Goal: Task Accomplishment & Management: Manage account settings

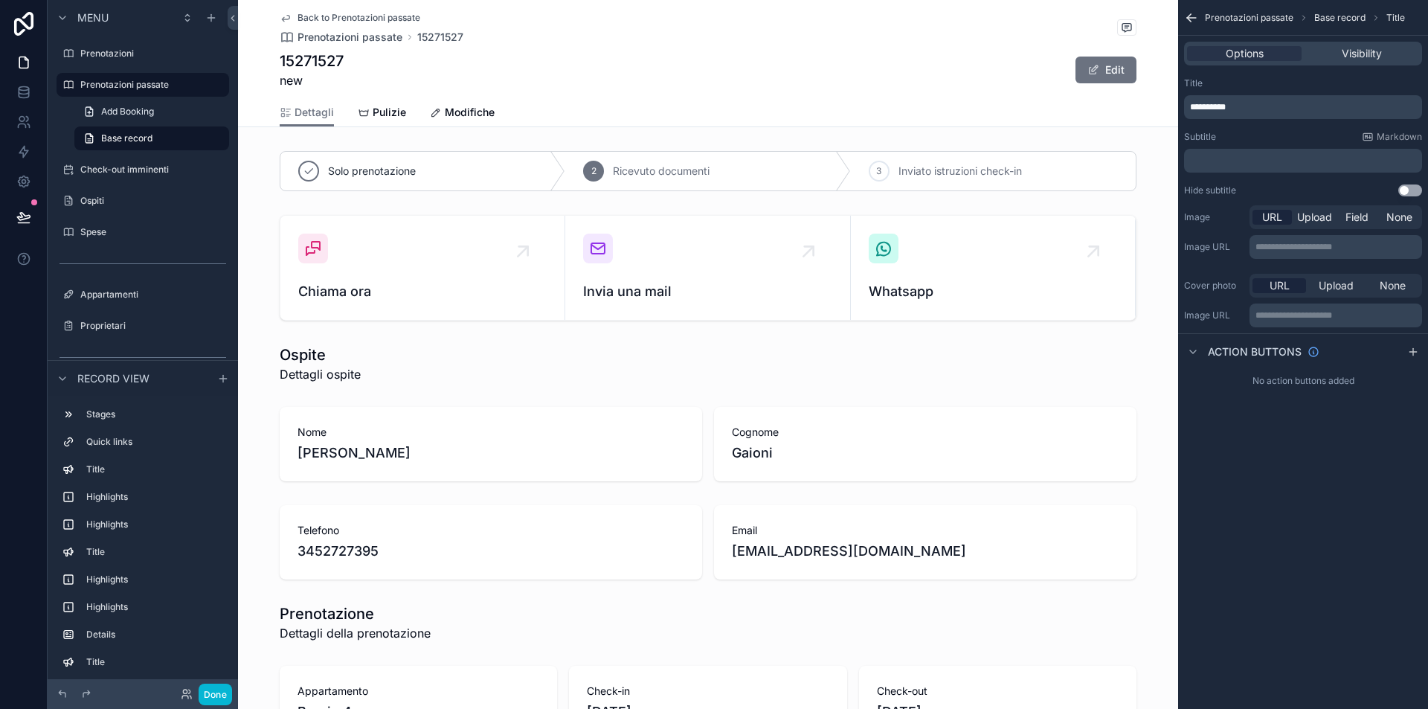
scroll to position [1599, 0]
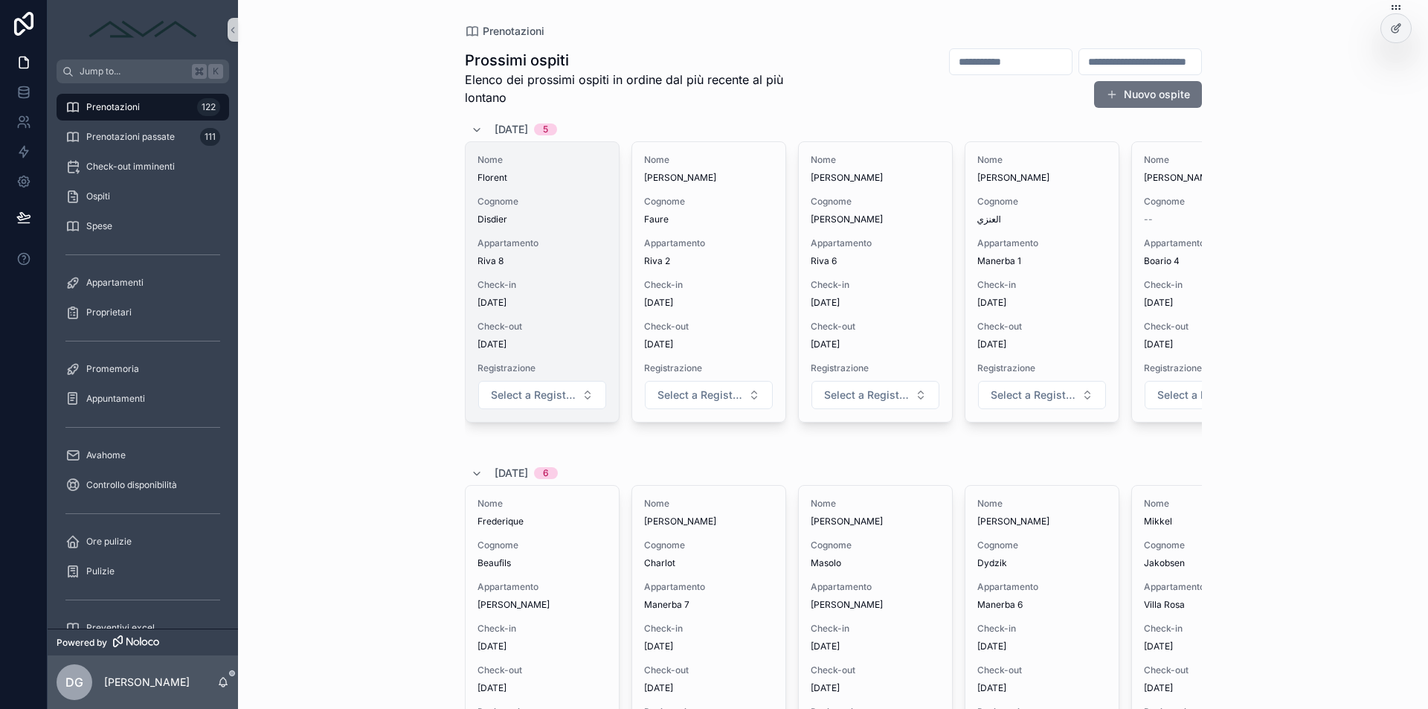
click at [542, 263] on span "Riva 8" at bounding box center [541, 261] width 129 height 12
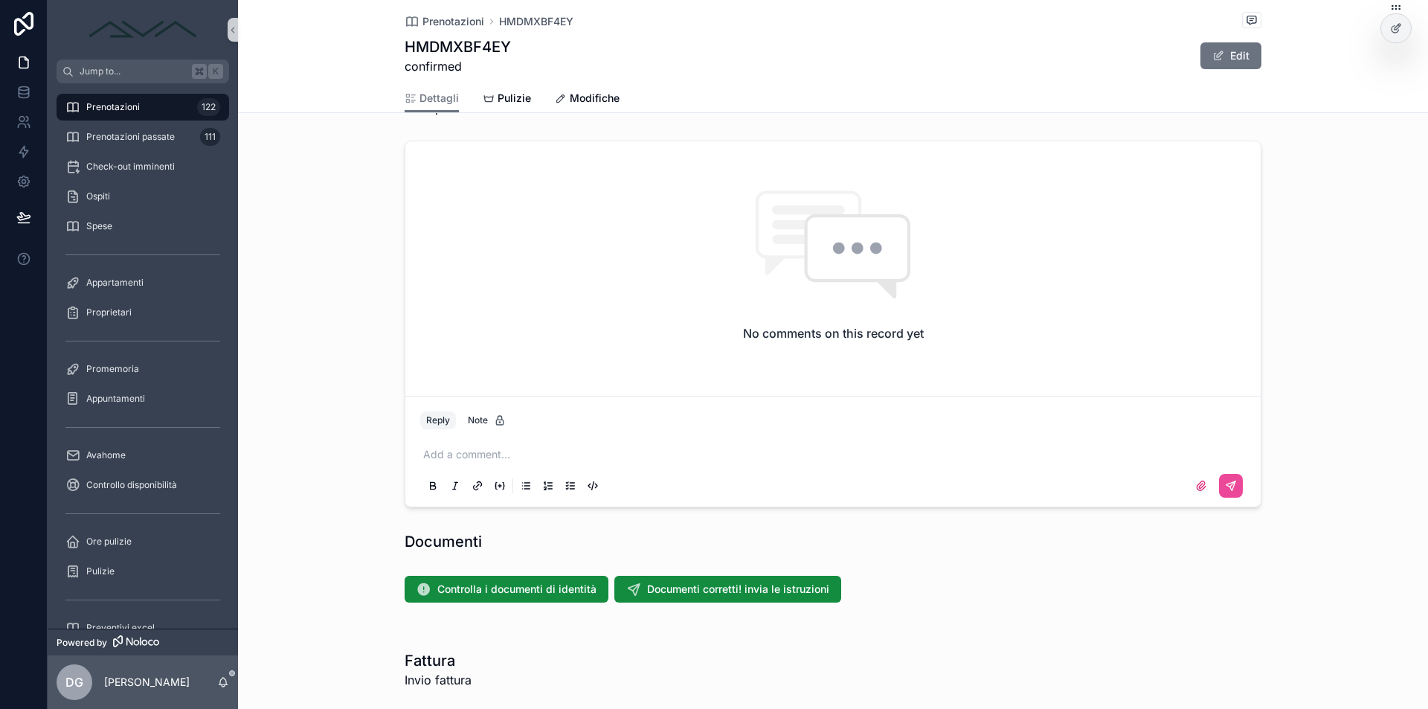
scroll to position [1502, 0]
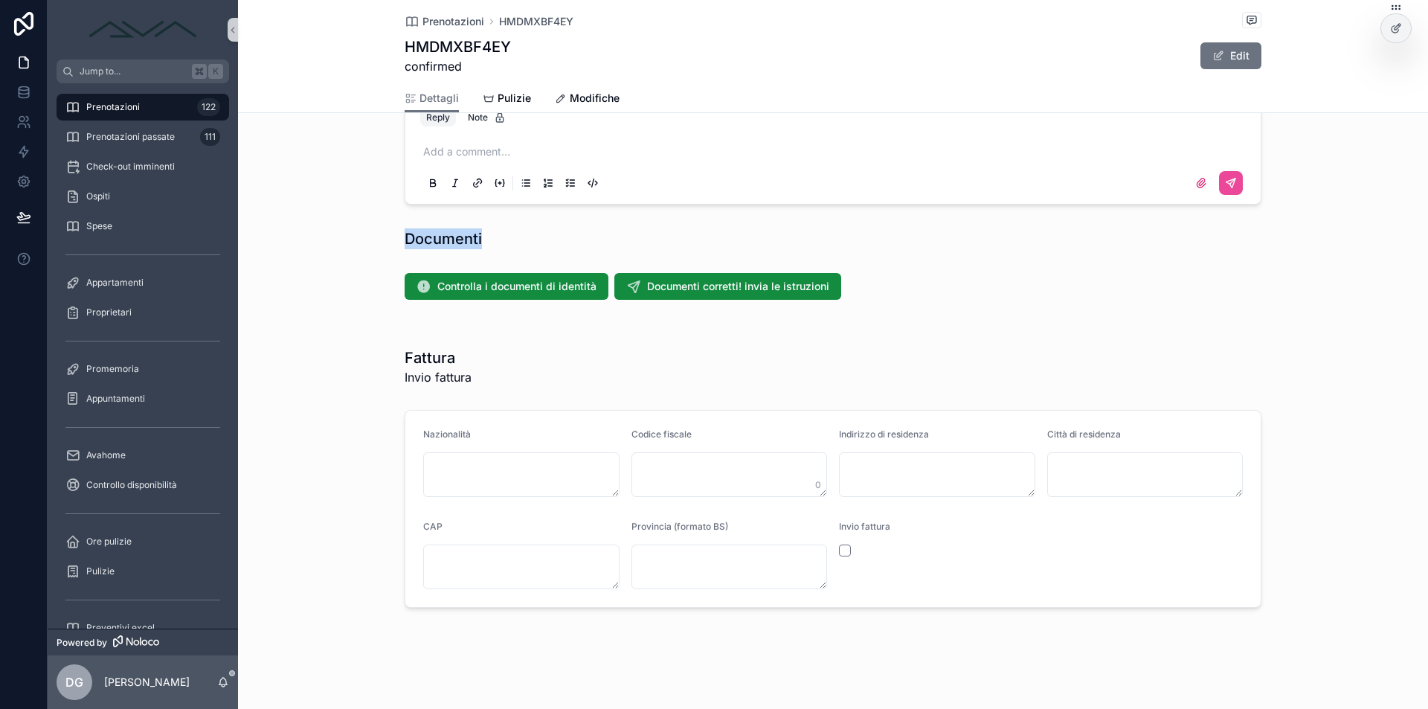
click at [579, 243] on div "Documenti" at bounding box center [833, 238] width 857 height 21
click at [500, 285] on span "Controlla i documenti di identità" at bounding box center [516, 286] width 159 height 15
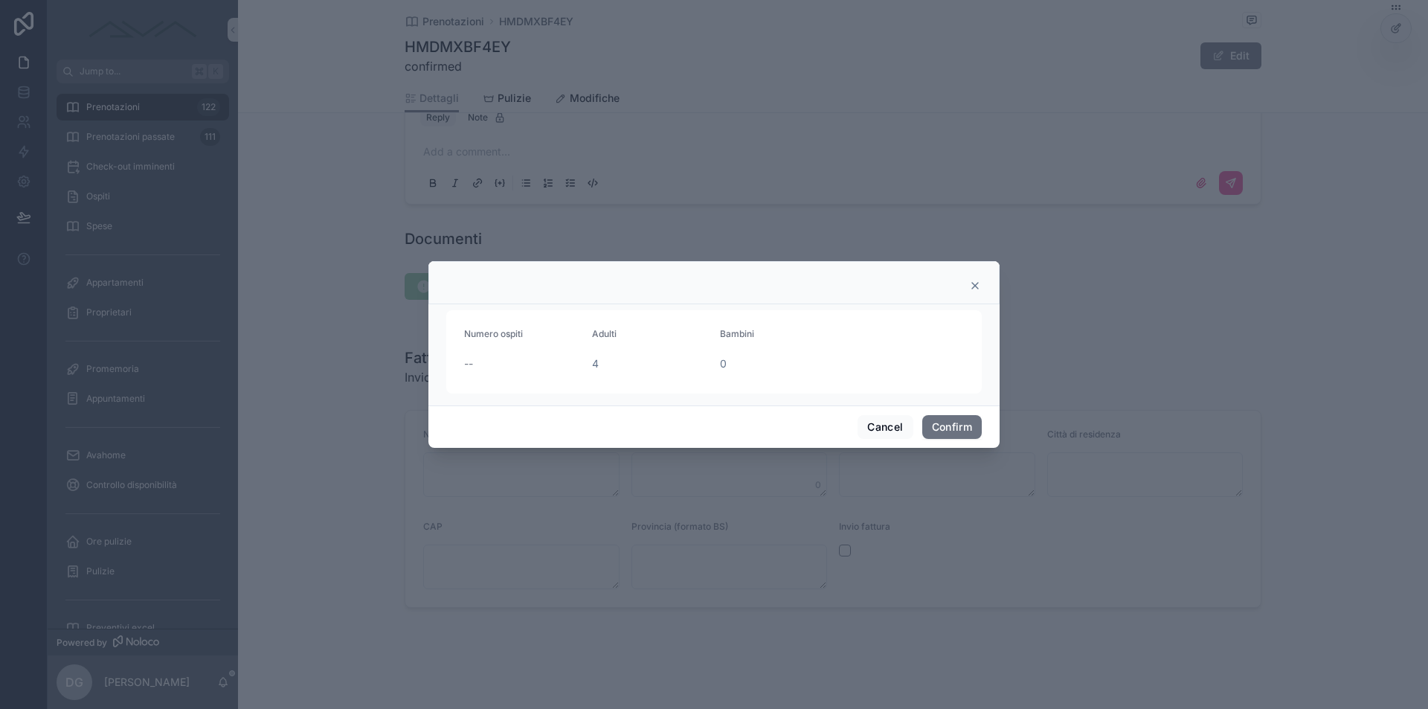
click at [980, 283] on icon at bounding box center [975, 286] width 12 height 12
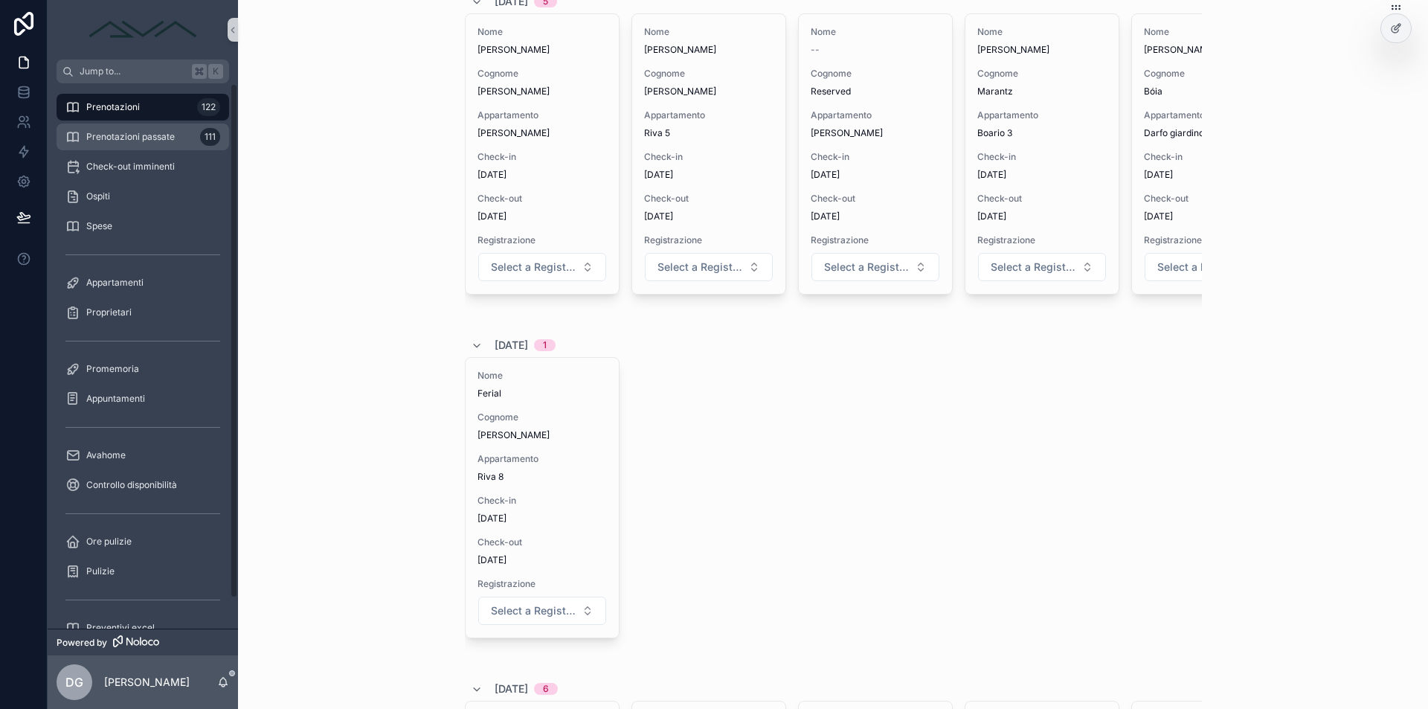
click at [170, 131] on span "Prenotazioni passate" at bounding box center [130, 137] width 88 height 12
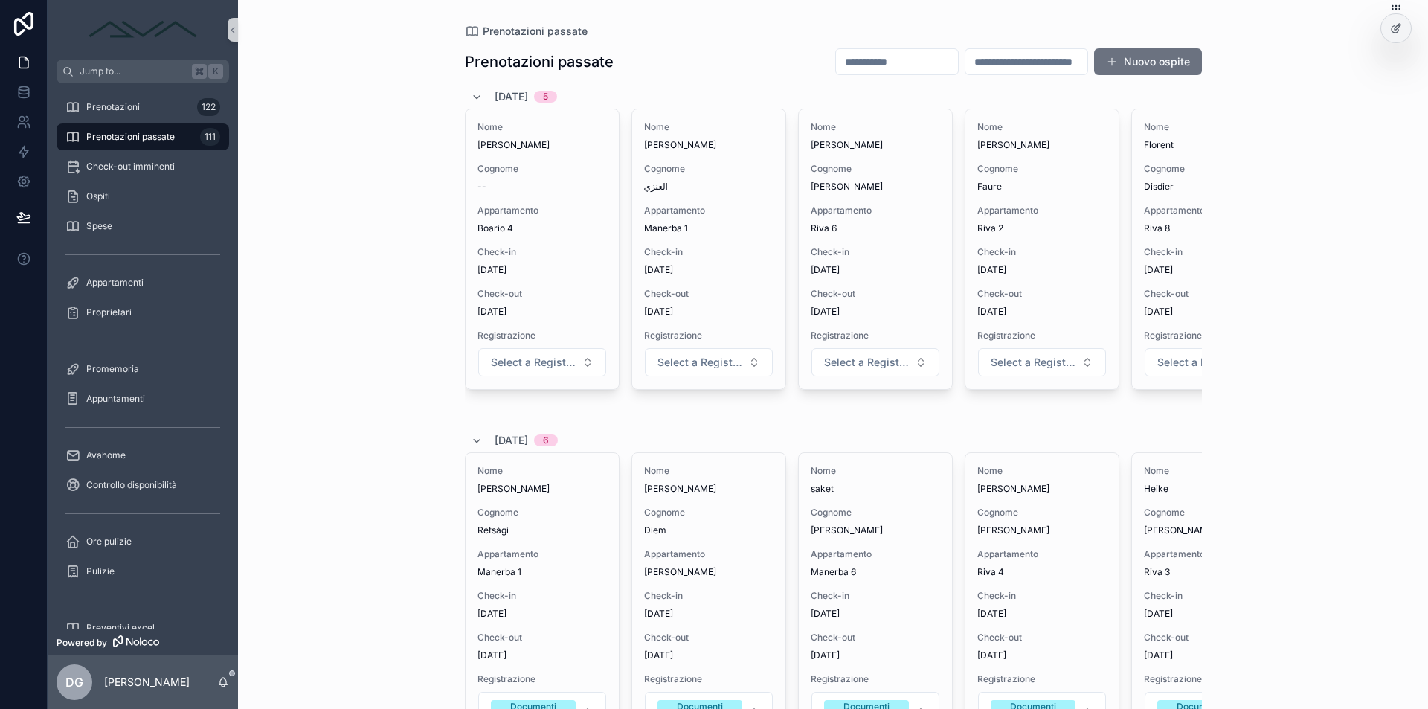
click at [836, 57] on input "scrollable content" at bounding box center [897, 61] width 122 height 21
drag, startPoint x: 979, startPoint y: 64, endPoint x: 952, endPoint y: 68, distance: 27.0
click at [978, 65] on input "scrollable content" at bounding box center [1026, 61] width 122 height 21
type input "********"
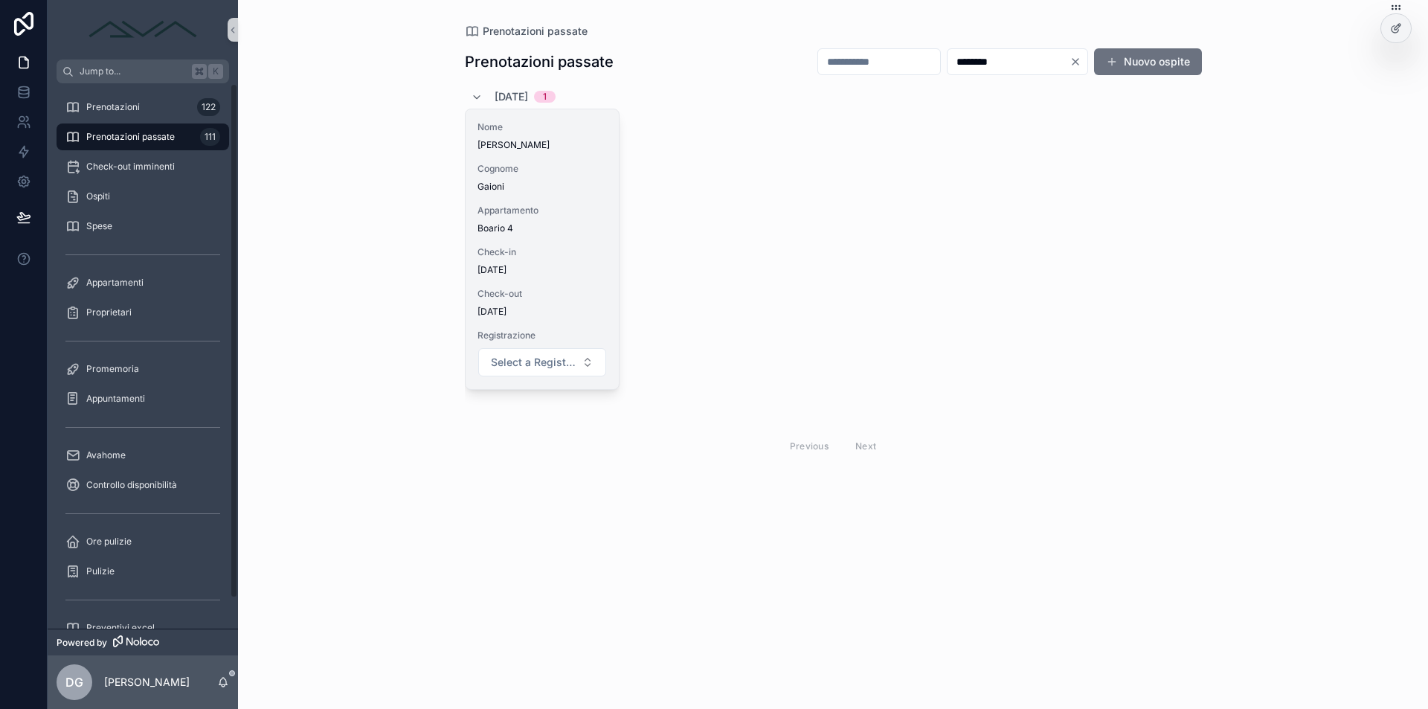
click at [530, 198] on div "Nome Daniel Cognome Gaioni Appartamento Boario 4 Check-in 31/07/2025 Check-out …" at bounding box center [542, 249] width 153 height 280
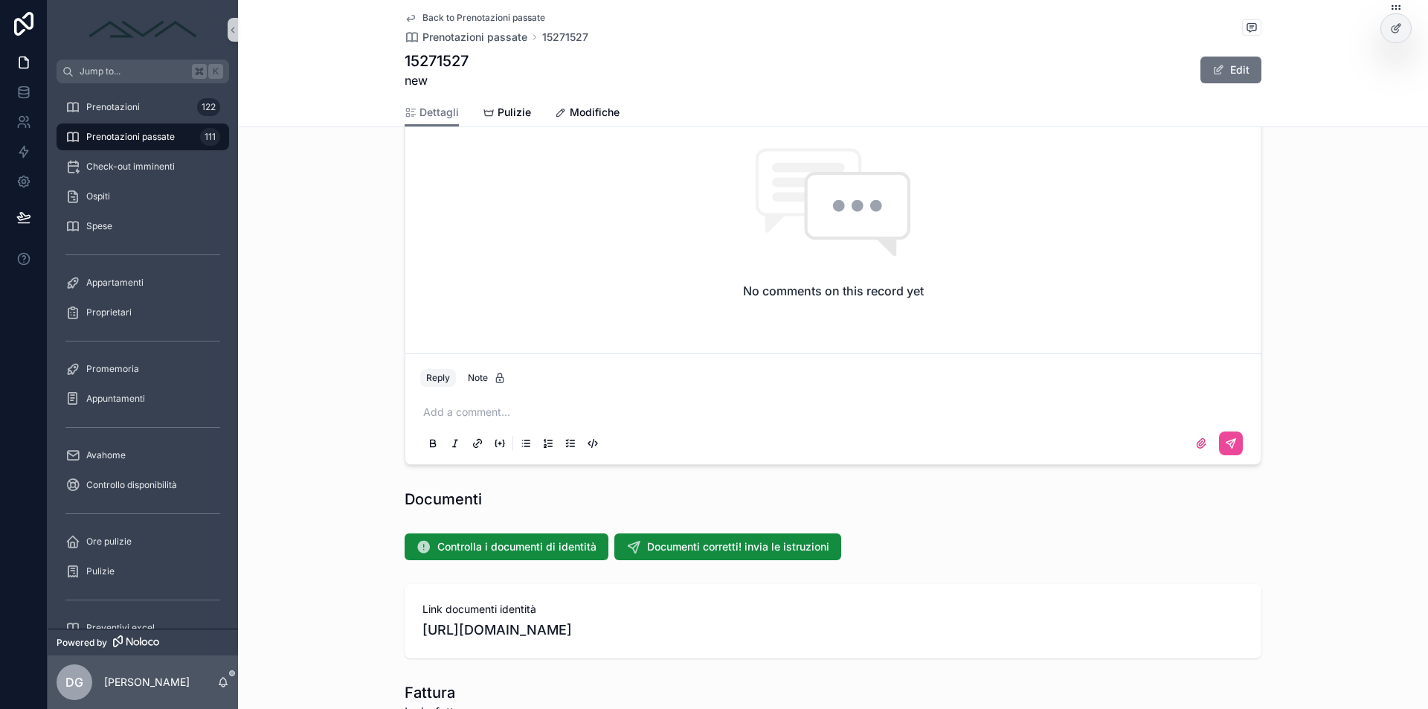
scroll to position [1591, 0]
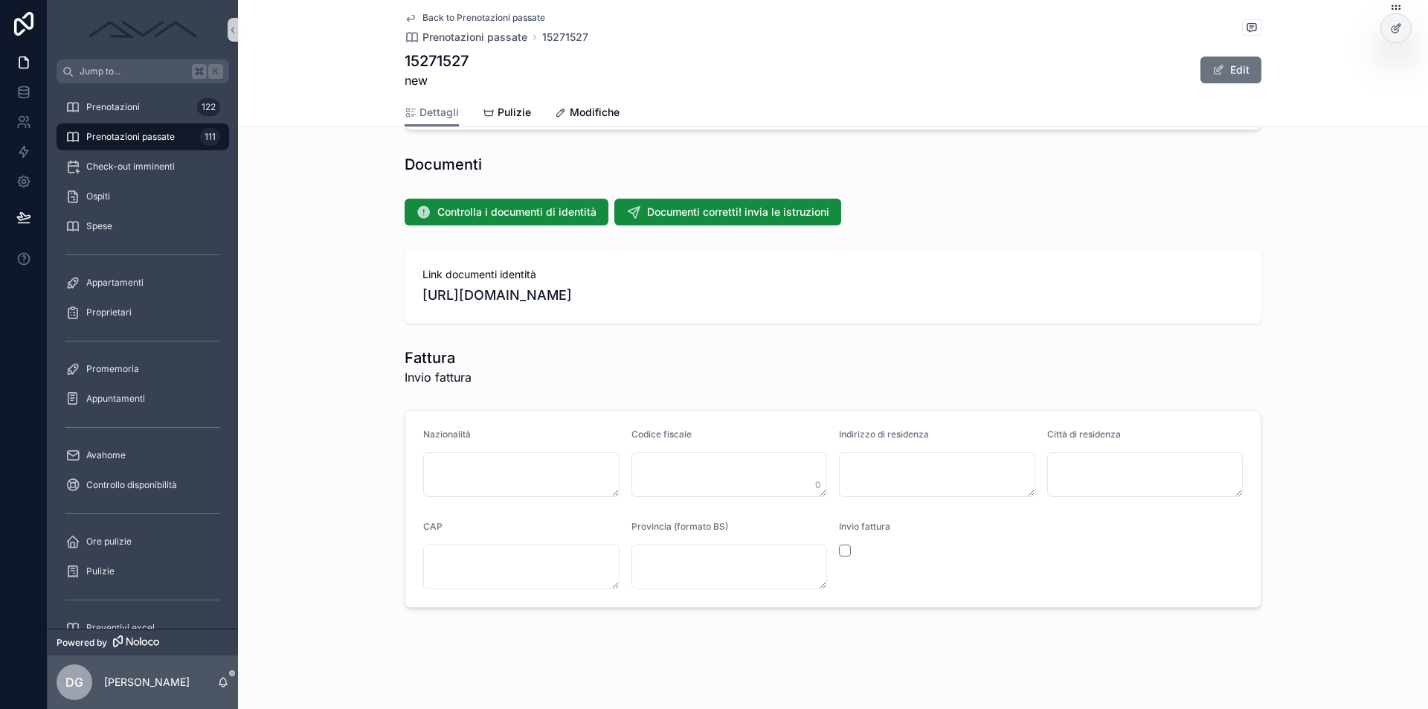
click at [525, 301] on span "[URL][DOMAIN_NAME]" at bounding box center [832, 295] width 821 height 21
drag, startPoint x: 416, startPoint y: 294, endPoint x: 924, endPoint y: 331, distance: 509.2
copy span "[URL][DOMAIN_NAME]"
click at [622, 290] on span "[URL][DOMAIN_NAME]" at bounding box center [832, 295] width 821 height 21
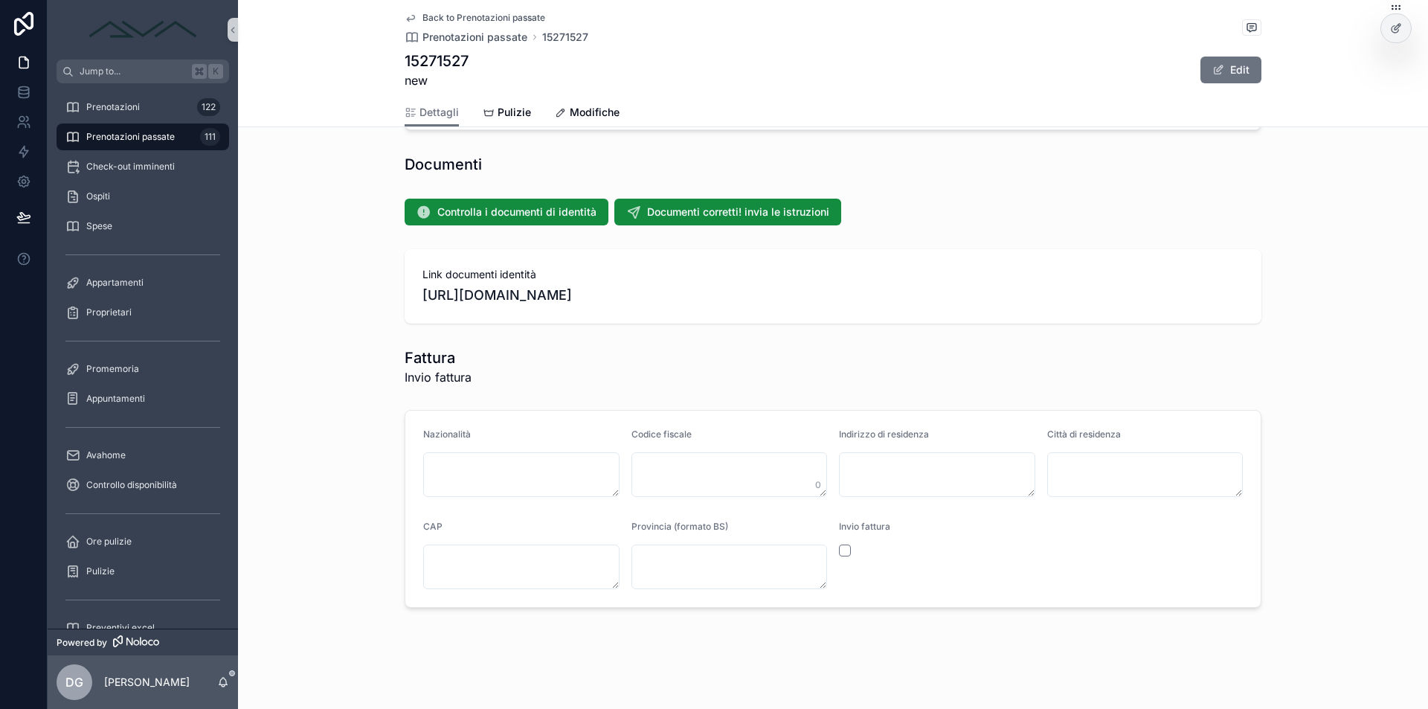
click at [622, 291] on span "[URL][DOMAIN_NAME]" at bounding box center [832, 295] width 821 height 21
drag, startPoint x: 992, startPoint y: 308, endPoint x: 962, endPoint y: 306, distance: 29.8
click at [989, 308] on div "Link documenti identità https://drive.google.com/drive/folders/17lL4AWvyijxaQIJ…" at bounding box center [833, 286] width 857 height 74
drag, startPoint x: 936, startPoint y: 296, endPoint x: 547, endPoint y: 297, distance: 388.9
click at [547, 297] on span "[URL][DOMAIN_NAME]" at bounding box center [832, 295] width 821 height 21
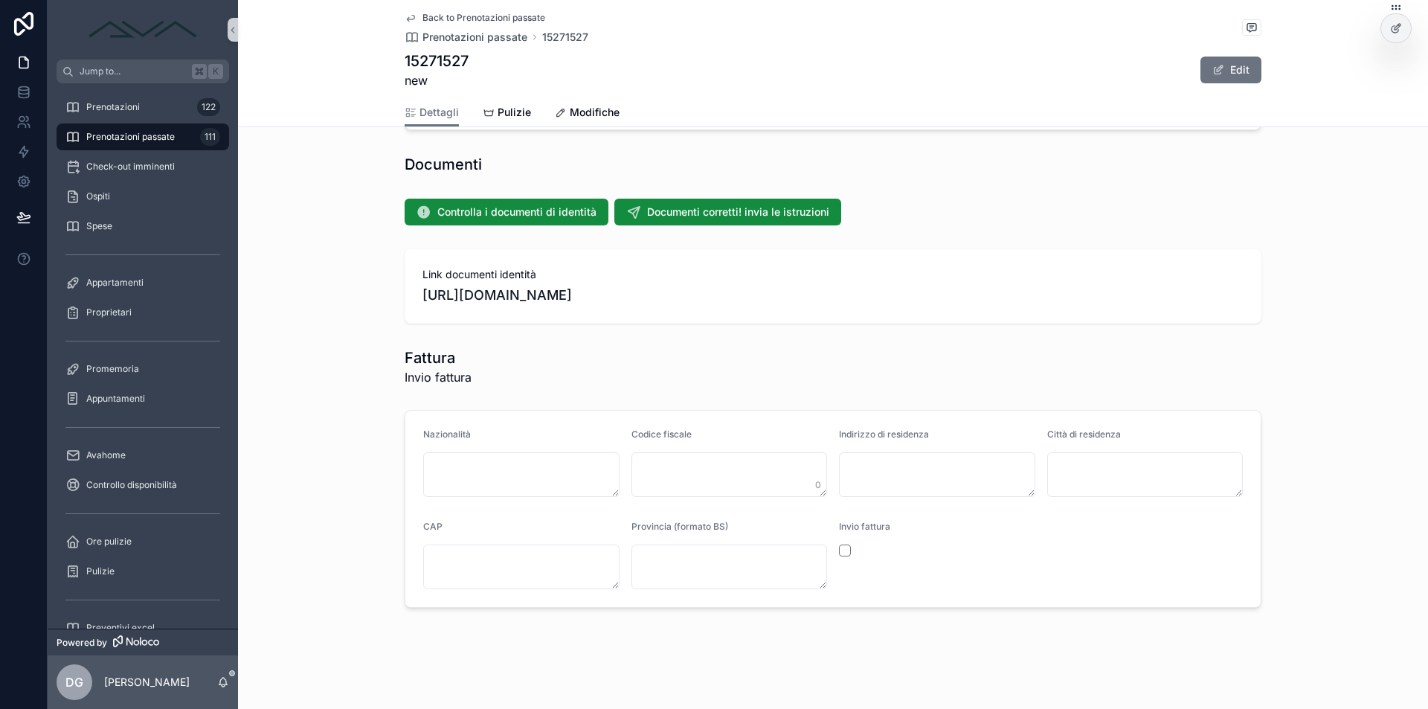
click at [964, 268] on span "Link documenti identità" at bounding box center [832, 274] width 821 height 15
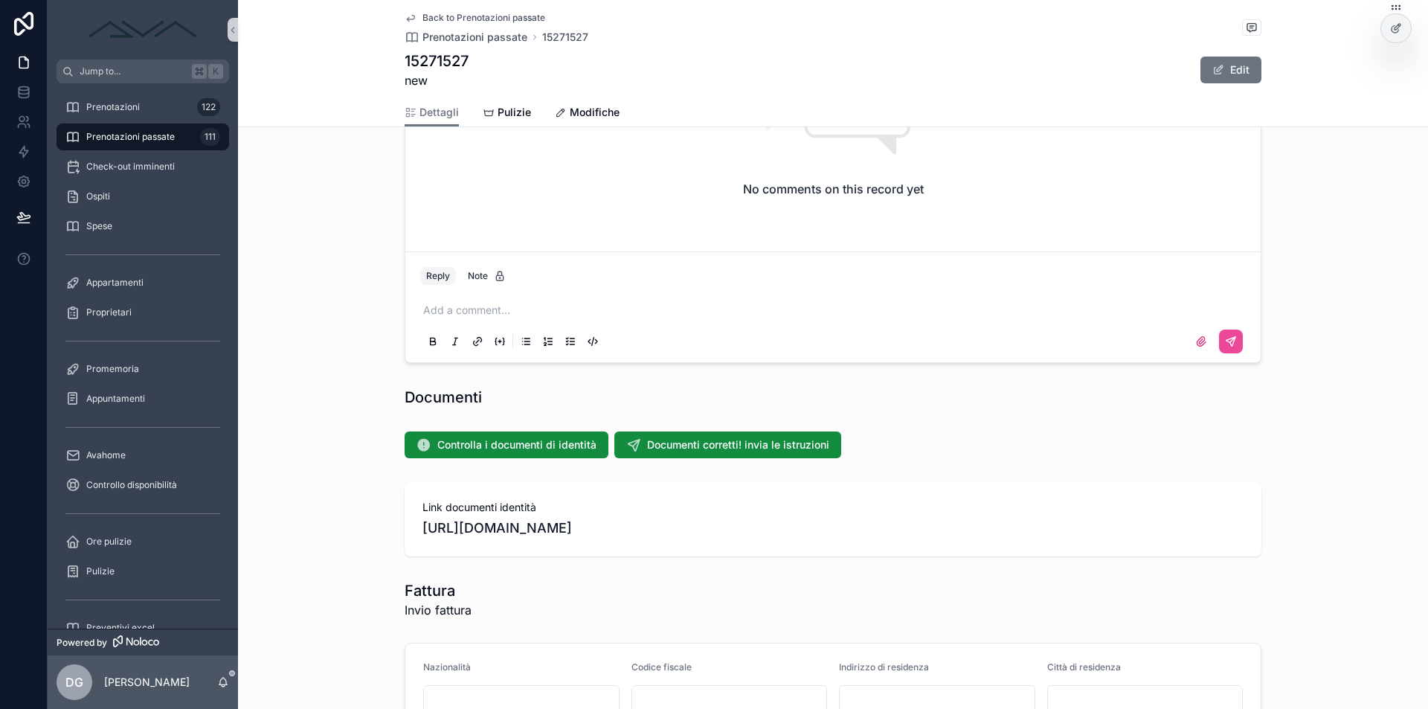
scroll to position [1428, 0]
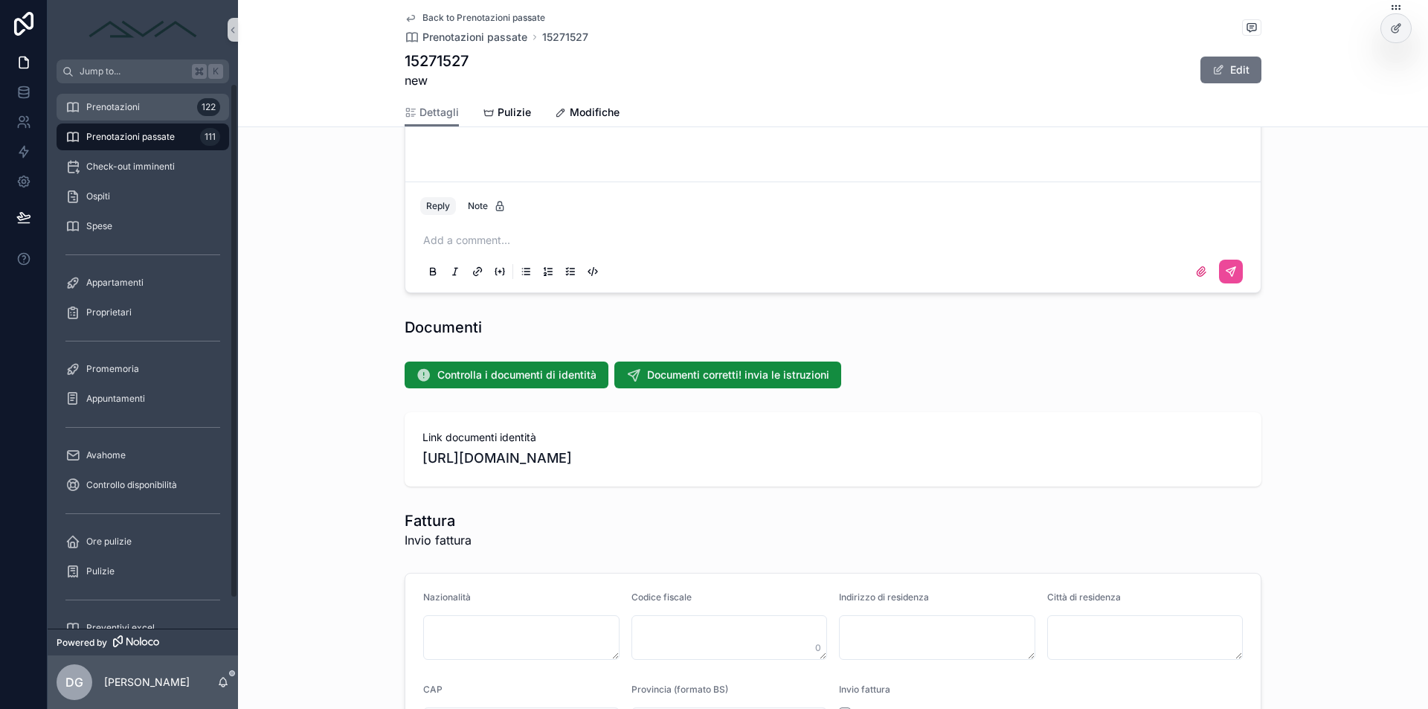
click at [123, 100] on div "Prenotazioni 122" at bounding box center [142, 107] width 155 height 24
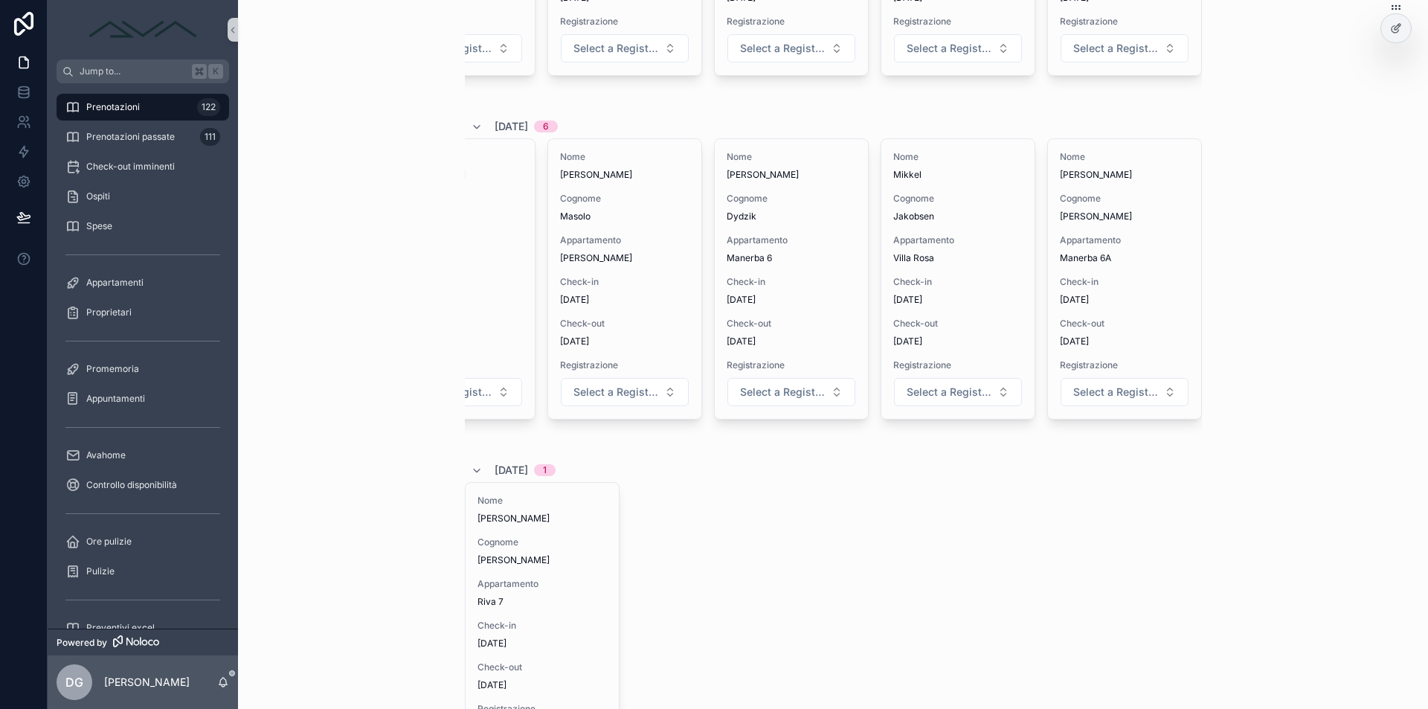
scroll to position [641, 0]
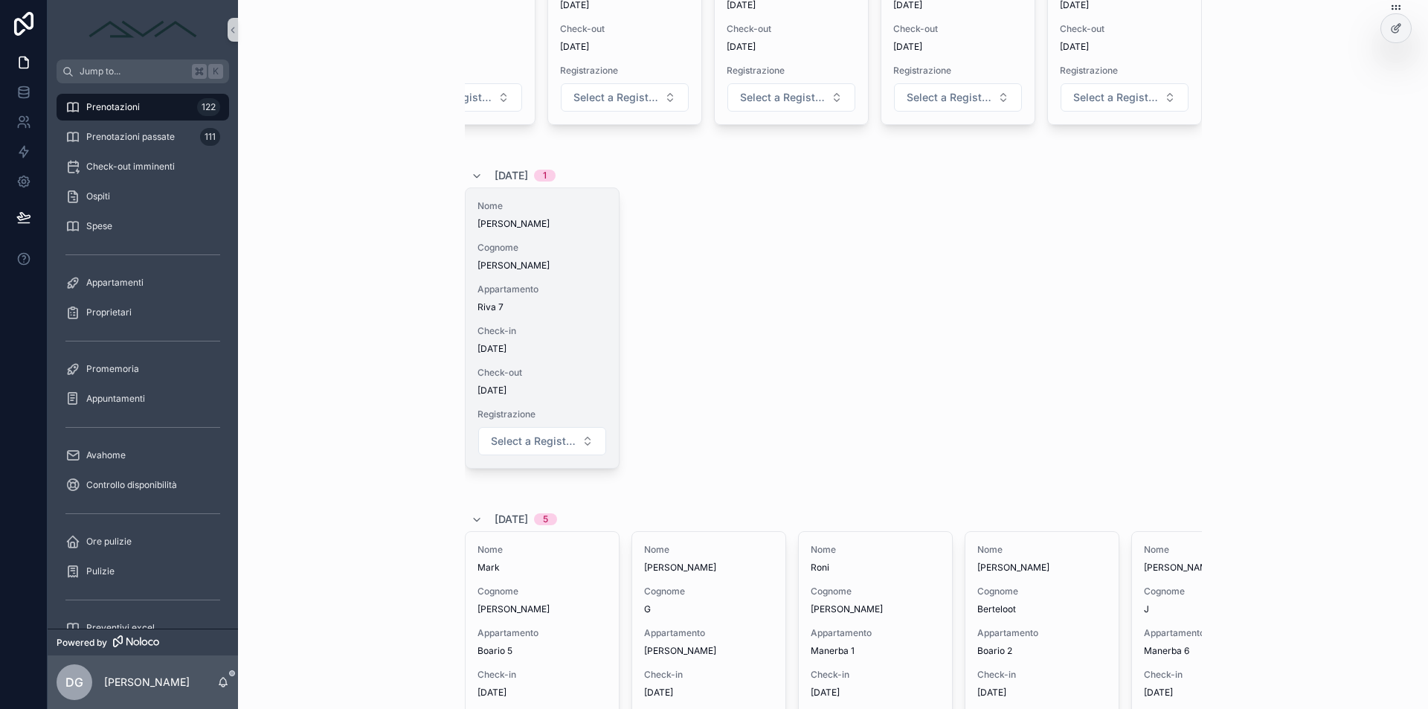
click at [572, 343] on div "Nome Katarzyna Cognome Mazur Appartamento Riva 7 Check-in 14/08/2025 Check-out …" at bounding box center [542, 328] width 153 height 280
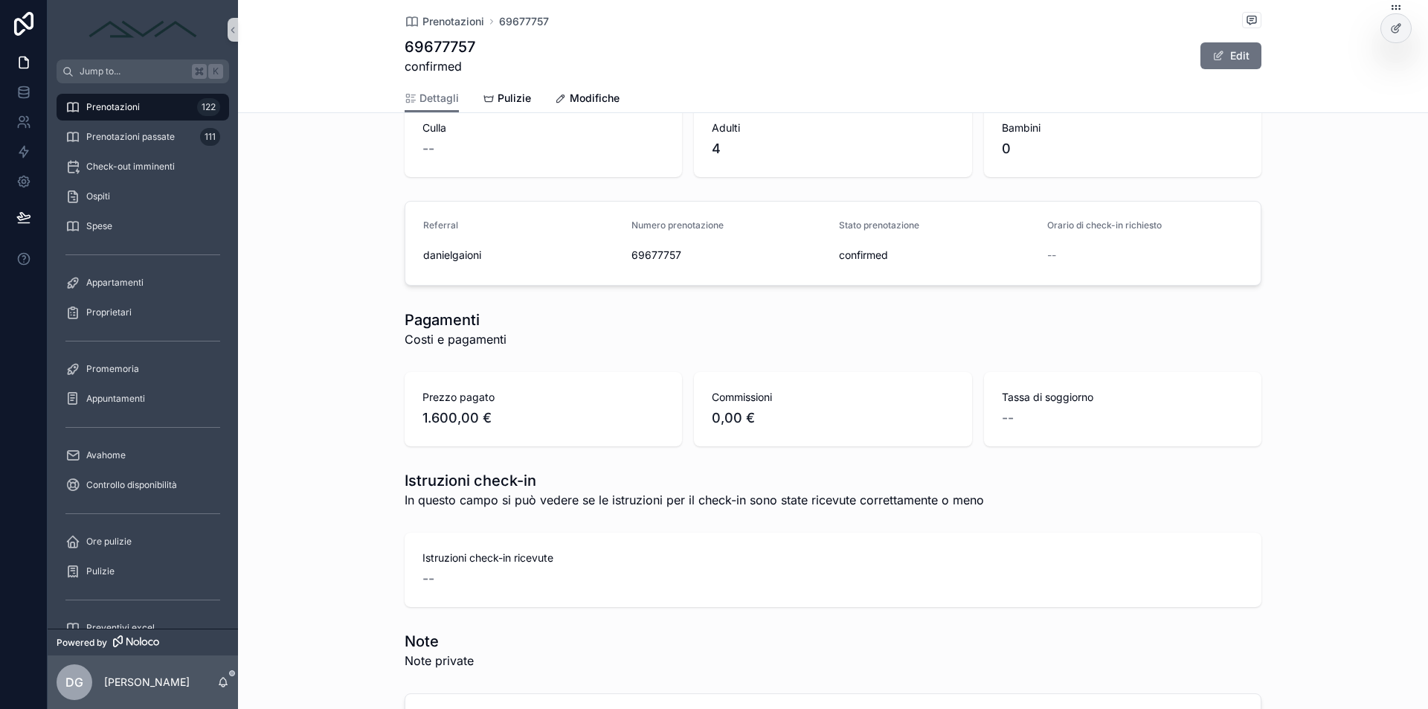
scroll to position [503, 0]
